Goal: Information Seeking & Learning: Learn about a topic

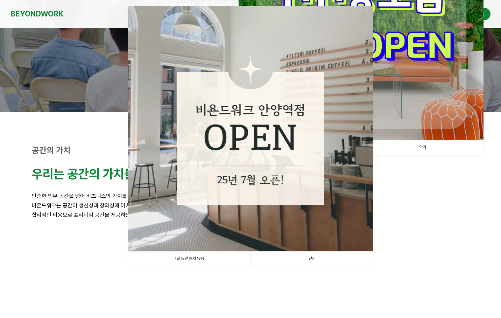
scroll to position [105, 0]
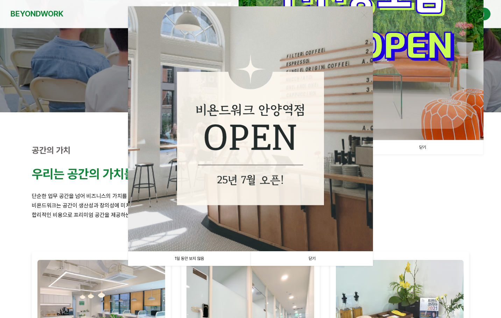
click at [316, 261] on link "닫기" at bounding box center [311, 258] width 122 height 14
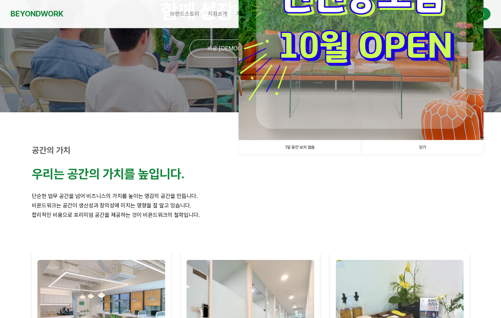
click at [429, 145] on link "닫기" at bounding box center [422, 147] width 122 height 14
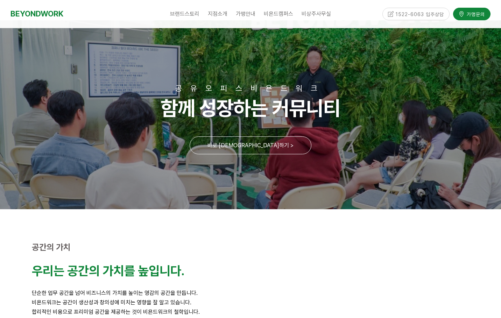
scroll to position [0, 0]
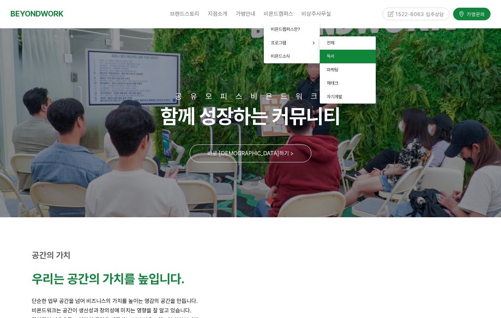
click at [333, 56] on span "독서" at bounding box center [331, 55] width 8 height 5
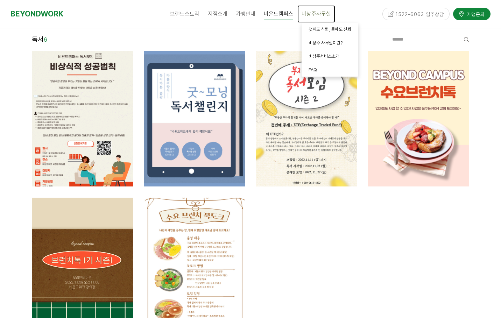
click at [316, 15] on span "비상주사무실" at bounding box center [315, 13] width 29 height 7
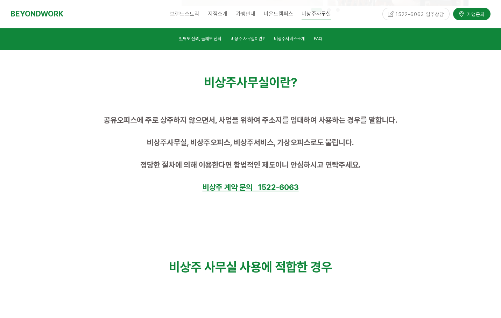
scroll to position [385, 0]
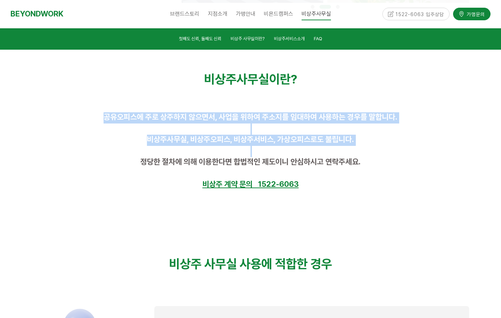
drag, startPoint x: 105, startPoint y: 114, endPoint x: 367, endPoint y: 148, distance: 264.4
click at [364, 148] on div "공유오피스에 주로 상주하지 않으면서, 사업을 위하여 주소지를 임대하여 사용하는 경우를 말합니다. 비상주사무실, 비상주오피스, 비상주서비스, 가…" at bounding box center [250, 151] width 437 height 78
click at [379, 147] on p at bounding box center [250, 151] width 437 height 11
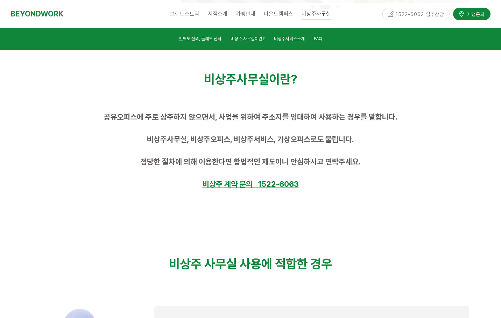
drag, startPoint x: 329, startPoint y: 143, endPoint x: 87, endPoint y: 113, distance: 244.2
click at [87, 113] on div "공유오피스에 주로 상주하지 않으면서, 사업을 위하여 주소지를 임대하여 사용하는 경우를 말합니다. 비상주사무실, 비상주오피스, 비상주서비스, 가…" at bounding box center [250, 151] width 437 height 78
click at [114, 156] on p at bounding box center [250, 151] width 437 height 11
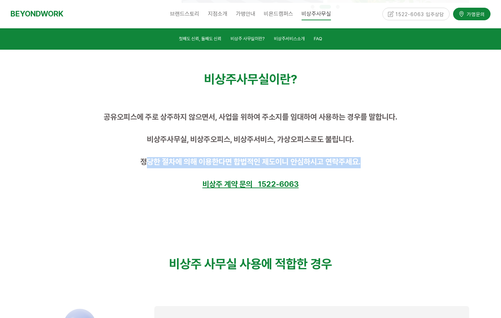
drag, startPoint x: 143, startPoint y: 164, endPoint x: 384, endPoint y: 167, distance: 240.6
click at [384, 167] on p "정당한 절차에 의해 이용한다면 합법적인 제도이니 안심하시고 연락주세요." at bounding box center [250, 162] width 437 height 11
click at [387, 167] on p "정당한 절차에 의해 이용한다면 합법적인 제도이니 안심하시고 연락주세요." at bounding box center [250, 162] width 437 height 11
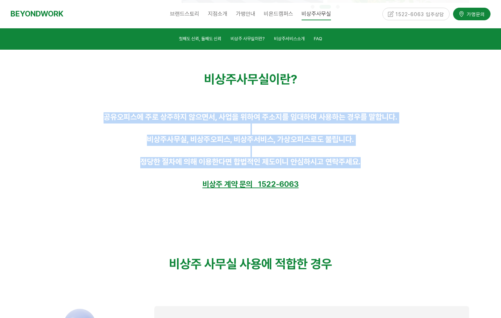
drag, startPoint x: 374, startPoint y: 164, endPoint x: 97, endPoint y: 111, distance: 282.6
click at [97, 111] on div "공유오피스에 주로 상주하지 않으면서, 사업을 위하여 주소지를 임대하여 사용하는 경우를 말합니다. 비상주사무실, 비상주오피스, 비상주서비스, 가…" at bounding box center [251, 151] width 448 height 89
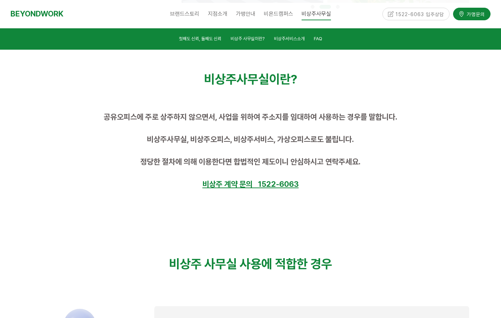
click at [413, 183] on p "비상주 계약 문의 1522-6063" at bounding box center [250, 184] width 437 height 11
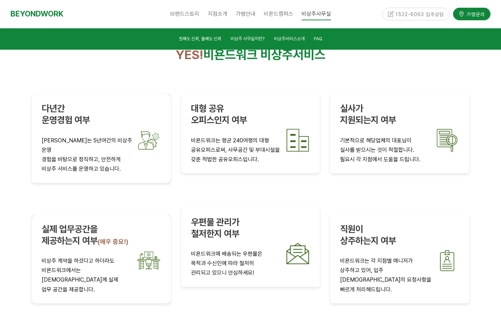
scroll to position [1154, 0]
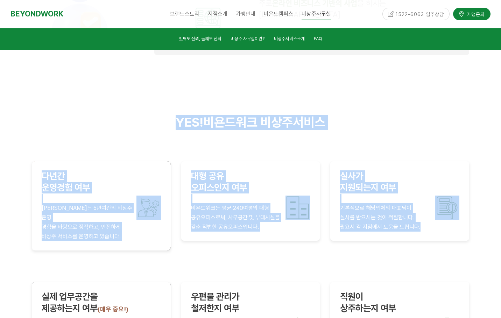
drag, startPoint x: 134, startPoint y: 99, endPoint x: 445, endPoint y: 215, distance: 331.9
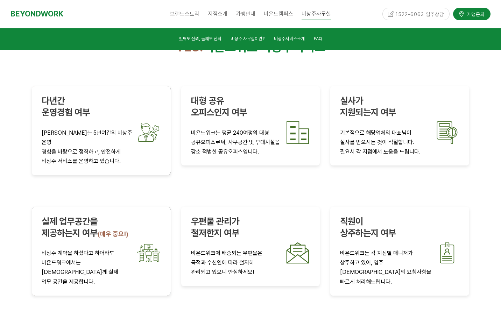
scroll to position [1329, 0]
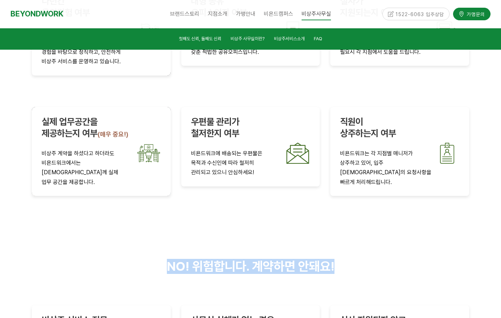
drag, startPoint x: 157, startPoint y: 217, endPoint x: 404, endPoint y: 233, distance: 247.4
click at [401, 235] on div "YES! 비욘드워크 비상주서비스 다년간 운영경험 여부 비욘드워크는 5년여간의 비상주 운영 경험을 바탕으로 정직하고, 안전하게 비상주 서비스를 …" at bounding box center [251, 229] width 448 height 688
click at [433, 259] on p "NO! 위험합니다. 계약하면 안돼요!" at bounding box center [250, 266] width 437 height 15
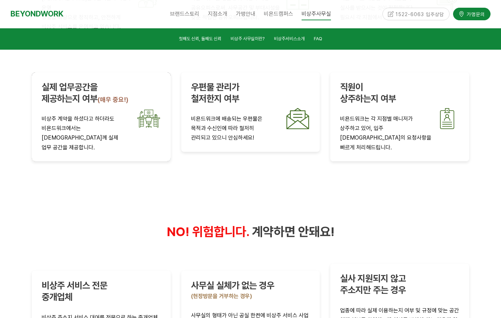
scroll to position [1434, 0]
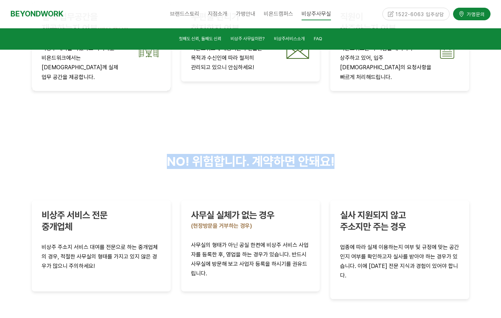
drag, startPoint x: 157, startPoint y: 112, endPoint x: 433, endPoint y: 120, distance: 276.4
click at [384, 149] on div "NO! 위험합니다. 계약하면 안돼요!" at bounding box center [251, 162] width 448 height 26
click at [433, 154] on p "NO! 위험합니다. 계약하면 안돼요!" at bounding box center [250, 161] width 437 height 15
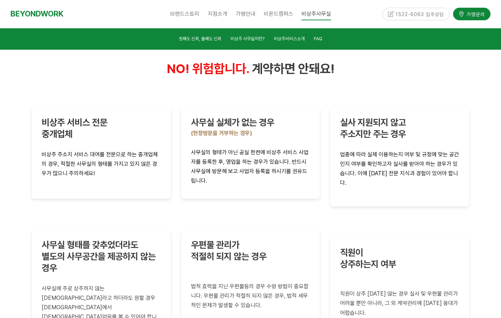
scroll to position [1539, 0]
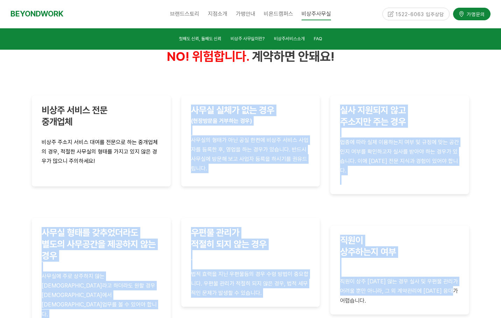
drag, startPoint x: 28, startPoint y: 172, endPoint x: 417, endPoint y: 256, distance: 397.7
click at [417, 256] on div "비상주 서비스 전문 중개업체 비상주 주소지 서비스 대여를 전문으로 하는 중개업체의 경우, 적절한 사무실의 형태를 가지고 있지 않은 경우가 많으…" at bounding box center [251, 226] width 448 height 273
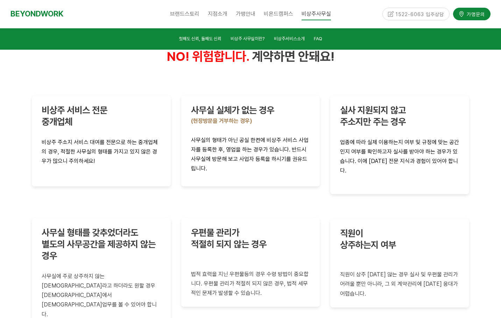
drag, startPoint x: 343, startPoint y: 278, endPoint x: 396, endPoint y: 246, distance: 61.8
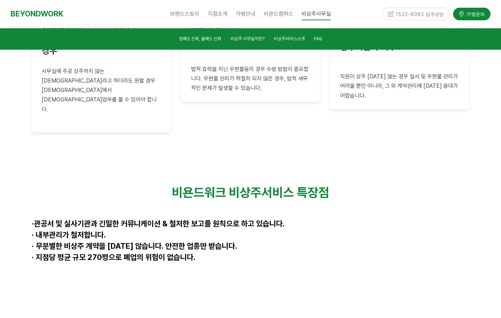
scroll to position [1748, 0]
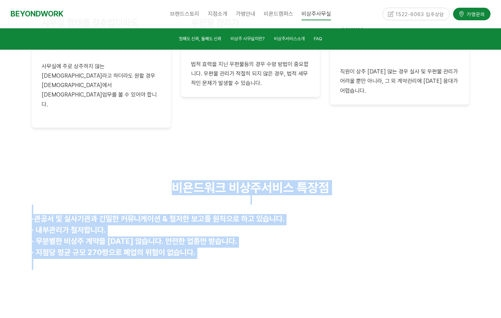
drag, startPoint x: 179, startPoint y: 108, endPoint x: 319, endPoint y: 185, distance: 159.8
click at [319, 185] on div "비욘드워크 비상주서비스 특장점 · 관공서 및 실사기관과 긴밀한 커뮤니케이션 & 철저한 보고를 원칙으로 하고 있습니다. · 내부관리가 철저합니다…" at bounding box center [250, 225] width 437 height 90
click at [338, 259] on p at bounding box center [250, 264] width 437 height 11
drag, startPoint x: 290, startPoint y: 180, endPoint x: 144, endPoint y: 109, distance: 162.0
click at [144, 180] on div "비욘드워크 비상주서비스 특장점 · 관공서 및 실사기관과 긴밀한 커뮤니케이션 & 철저한 보고를 원칙으로 하고 있습니다. · 내부관리가 철저합니다…" at bounding box center [250, 225] width 437 height 90
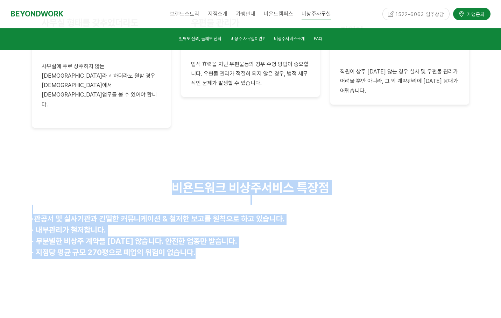
click at [144, 180] on p "비욘드워크 비상주서비스 특장점" at bounding box center [250, 187] width 437 height 15
drag, startPoint x: 169, startPoint y: 110, endPoint x: 270, endPoint y: 197, distance: 132.6
click at [270, 197] on div "비욘드워크 비상주서비스 특장점 · 관공서 및 실사기관과 긴밀한 커뮤니케이션 & 철저한 보고를 원칙으로 하고 있습니다. · 내부관리가 철저합니다…" at bounding box center [251, 225] width 448 height 101
click at [354, 259] on p at bounding box center [250, 264] width 437 height 11
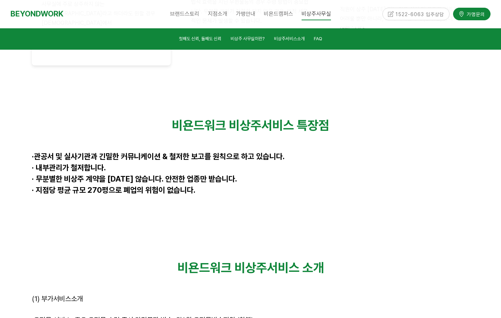
scroll to position [1888, 0]
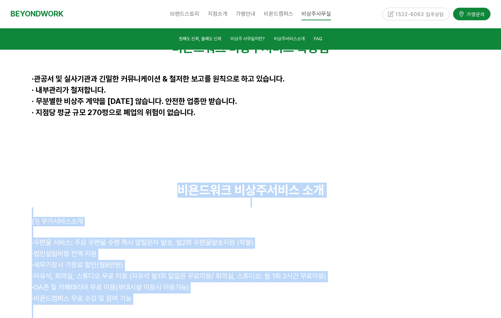
drag, startPoint x: 169, startPoint y: 107, endPoint x: 309, endPoint y: 241, distance: 193.9
click at [309, 241] on div "비욘드워크 비상주서비스 소개 (1) 부가서비스소개 · 우편물 서비스: 주요 우편물 수령 즉시 알림문자 발송, 월2회 우편물발송지원 (착불) ·…" at bounding box center [250, 261] width 437 height 156
click at [321, 305] on p at bounding box center [250, 310] width 437 height 11
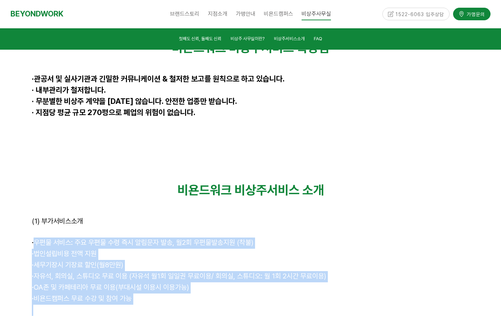
drag, startPoint x: 34, startPoint y: 167, endPoint x: 170, endPoint y: 229, distance: 149.8
click at [166, 230] on div "비욘드워크 비상주서비스 소개 (1) 부가서비스소개 · 우편물 서비스: 주요 우편물 수령 즉시 알림문자 발송, 월2회 우편물발송지원 (착불) ·…" at bounding box center [250, 261] width 437 height 156
click at [237, 305] on p at bounding box center [250, 310] width 437 height 11
drag, startPoint x: 238, startPoint y: 226, endPoint x: 35, endPoint y: 161, distance: 213.5
click at [29, 177] on div "비욘드워크 비상주서비스 소개 (1) 부가서비스소개 · 우편물 서비스: 주요 우편물 수령 즉시 알림문자 발송, 월2회 우편물발송지원 (착불) ·…" at bounding box center [251, 260] width 448 height 166
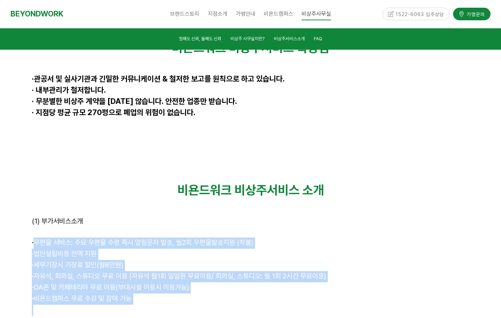
click at [372, 260] on p "· 세무기장시 기장료 할인(월8만원)" at bounding box center [250, 265] width 437 height 11
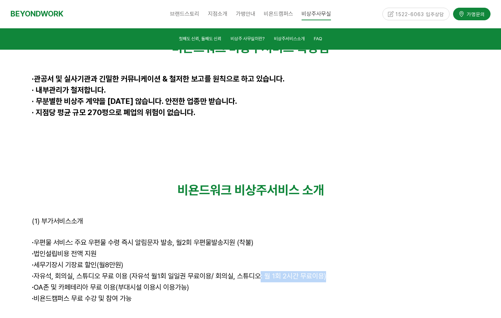
drag, startPoint x: 265, startPoint y: 197, endPoint x: 334, endPoint y: 201, distance: 69.4
click at [334, 271] on p "· 자유석, 회의실, 스튜디오 무료 이용 (자유석 월1회 일일권 무료이용/ 회의실, 스튜디오: 월 1회 2시간 무료이용)" at bounding box center [250, 276] width 437 height 11
click at [243, 305] on p at bounding box center [250, 310] width 437 height 11
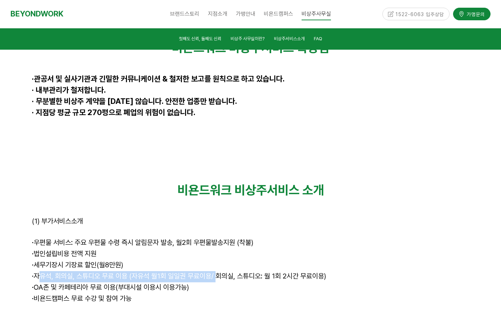
drag, startPoint x: 38, startPoint y: 199, endPoint x: 219, endPoint y: 197, distance: 180.8
click at [219, 272] on span "· 자유석, 회의실, 스튜디오 무료 이용 (자유석 월1회 일일권 무료이용/ 회의실, 스튜디오: 월 1회 2시간 무료이용)" at bounding box center [179, 276] width 294 height 8
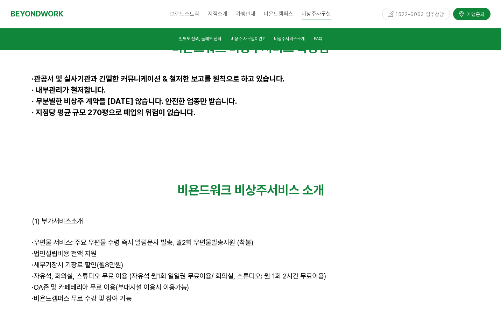
click at [415, 260] on p "· 세무기장시 기장료 할인(월8만원)" at bounding box center [250, 265] width 437 height 11
drag, startPoint x: 47, startPoint y: 165, endPoint x: 266, endPoint y: 165, distance: 219.2
click at [266, 237] on p "· 우편물 서비스: 주요 우편물 수령 즉시 알림문자 발송, 월2회 우편물발송지원 (착불)" at bounding box center [250, 242] width 437 height 11
click at [288, 237] on p "· 우편물 서비스: 주요 우편물 수령 즉시 알림문자 발송, 월2회 우편물발송지원 (착불)" at bounding box center [250, 242] width 437 height 11
drag, startPoint x: 265, startPoint y: 164, endPoint x: 33, endPoint y: 169, distance: 232.6
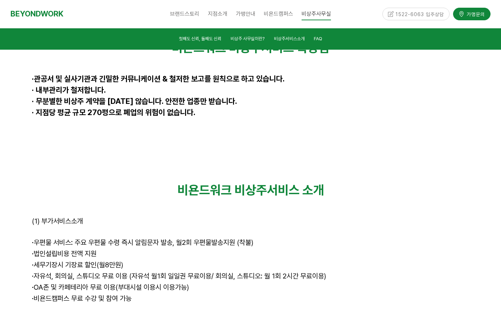
click at [33, 237] on p "· 우편물 서비스: 주요 우편물 수령 즉시 알림문자 발송, 월2회 우편물발송지원 (착불)" at bounding box center [250, 242] width 437 height 11
click at [344, 249] on p "· 법인설립비용 전액 지원" at bounding box center [250, 254] width 437 height 11
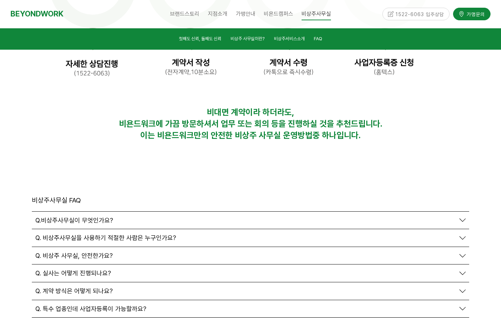
scroll to position [2343, 0]
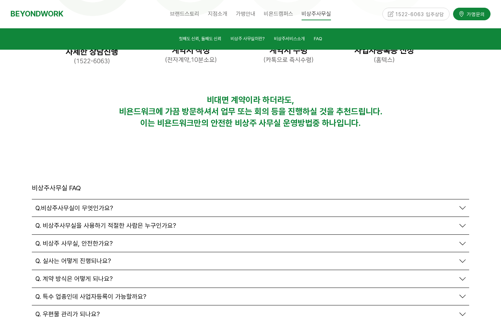
click at [90, 275] on span "Q. 계약 방식은 어떻게 되나요?" at bounding box center [73, 279] width 77 height 8
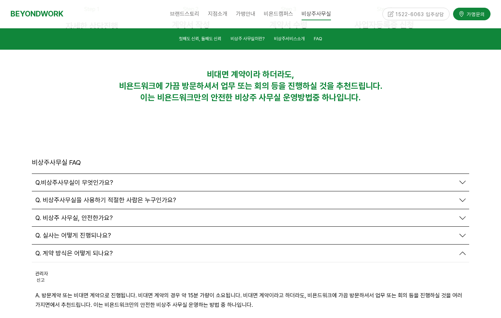
scroll to position [2413, 0]
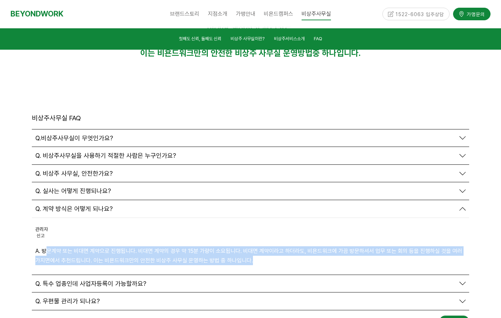
drag, startPoint x: 45, startPoint y: 173, endPoint x: 254, endPoint y: 188, distance: 208.9
click at [254, 246] on p "A. 방문계약 또는 비대면 계약으로 진행됩니다. 비대면 계약의 경우 약 15분 가량이 소요됩니다. 비대면 계약이라고 하더라도, 비욘드워크에 가…" at bounding box center [250, 255] width 430 height 19
click at [268, 246] on p "A. 방문계약 또는 비대면 계약으로 진행됩니다. 비대면 계약의 경우 약 15분 가량이 소요됩니다. 비대면 계약이라고 하더라도, 비욘드워크에 가…" at bounding box center [250, 255] width 430 height 19
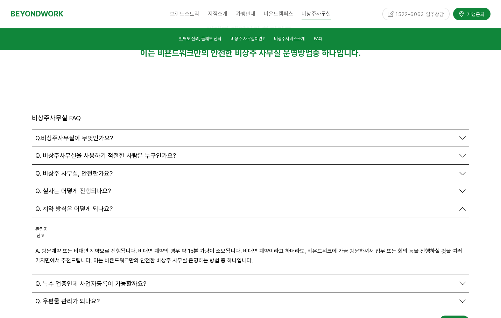
click at [138, 280] on span "Q. 특수 업종인데 사업자등록이 가능할까요?" at bounding box center [90, 284] width 111 height 8
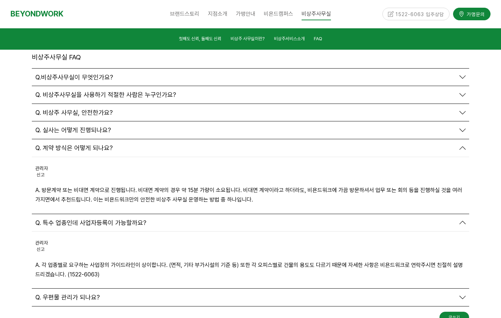
scroll to position [2483, 0]
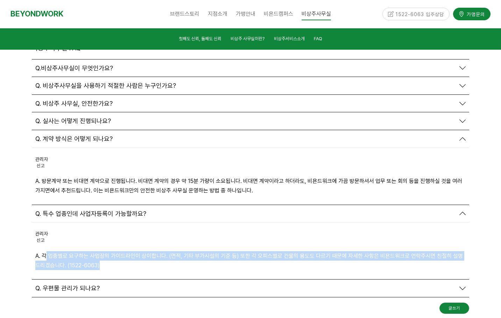
drag, startPoint x: 45, startPoint y: 179, endPoint x: 121, endPoint y: 191, distance: 76.7
click at [121, 251] on p "A. 각 업종별로 요구하는 사업장의 가이드라인이 상이합니다. (면적, 기타 부가시설의 기준 등) 또한 각 오피스별로 건물의 용도도 다르기 때문…" at bounding box center [250, 260] width 430 height 19
click at [169, 251] on p "A. 각 업종별로 요구하는 사업장의 가이드라인이 상이합니다. (면적, 기타 부가시설의 기준 등) 또한 각 오피스별로 건물의 용도도 다르기 때문…" at bounding box center [250, 260] width 430 height 19
drag, startPoint x: 160, startPoint y: 190, endPoint x: 48, endPoint y: 176, distance: 113.8
click at [48, 251] on p "A. 각 업종별로 요구하는 사업장의 가이드라인이 상이합니다. (면적, 기타 부가시설의 기준 등) 또한 각 오피스별로 건물의 용도도 다르기 때문…" at bounding box center [250, 260] width 430 height 19
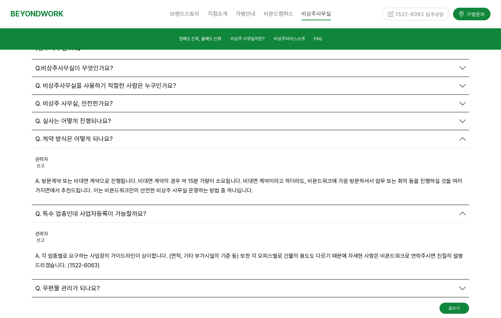
click at [78, 240] on div "비상주사무실 FAQ 글쓰기 Q.비상주사무실이 무엇인가요? 관리자 신고 신고" at bounding box center [251, 178] width 448 height 282
click at [91, 284] on span "Q. 우편물 관리가 되나요?" at bounding box center [67, 288] width 64 height 8
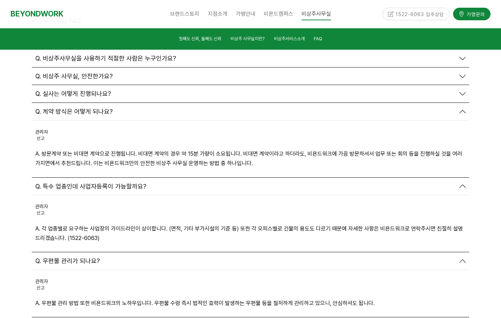
scroll to position [2518, 0]
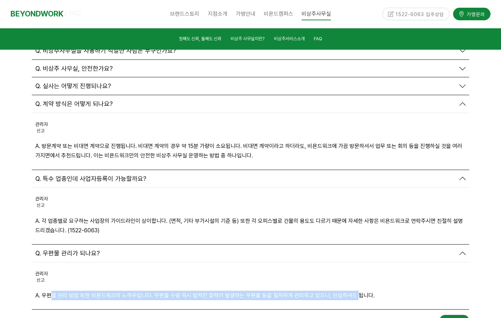
drag, startPoint x: 51, startPoint y: 219, endPoint x: 356, endPoint y: 219, distance: 304.9
click at [356, 291] on p "A. 우편물 관리 방법 또한 비욘드워크의 노하우입니다. 우편물 수령 즉시 법적인 효력이 발생하는 우편물 등을 철저하게 관리하고 있으니, 안심하…" at bounding box center [250, 295] width 430 height 9
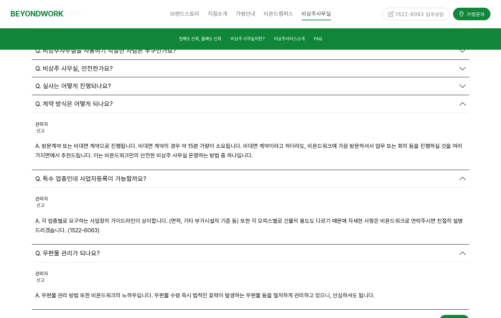
click at [380, 254] on div "비상주사무실 FAQ 글쓰기 Q.비상주사무실이 무엇인가요? 관리자 신고 신고" at bounding box center [251, 166] width 448 height 329
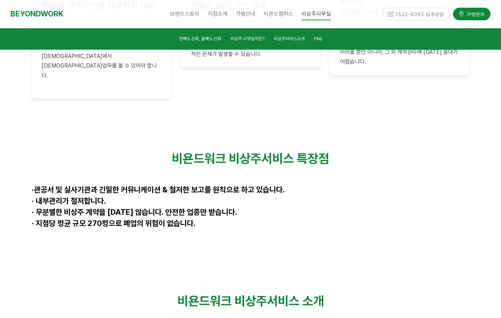
scroll to position [1882, 0]
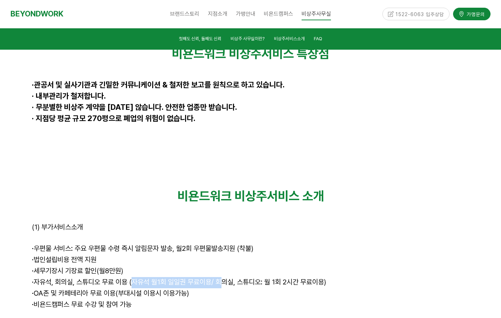
drag, startPoint x: 134, startPoint y: 204, endPoint x: 226, endPoint y: 205, distance: 92.3
click at [226, 278] on span "· 자유석, 회의실, 스튜디오 무료 이용 (자유석 월1회 일일권 무료이용/ 회의실, 스튜디오: 월 1회 2시간 무료이용)" at bounding box center [179, 282] width 294 height 8
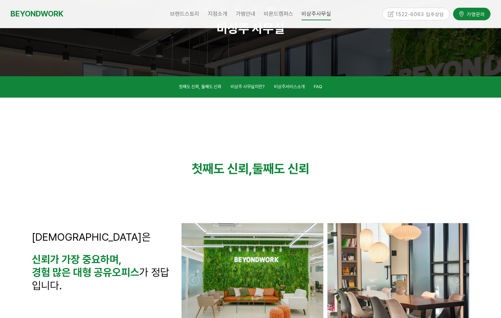
scroll to position [0, 0]
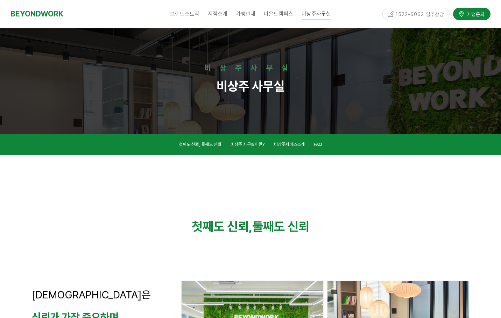
click at [148, 187] on div at bounding box center [250, 184] width 437 height 48
